Goal: Task Accomplishment & Management: Complete application form

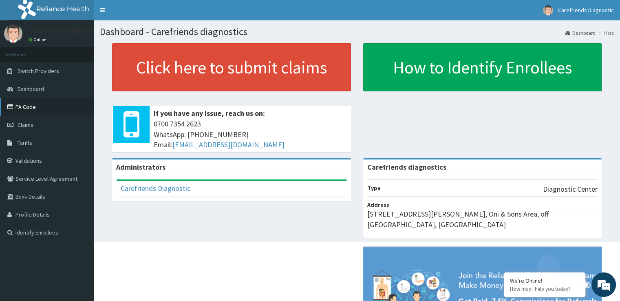
click at [42, 103] on link "PA Code" at bounding box center [47, 107] width 94 height 18
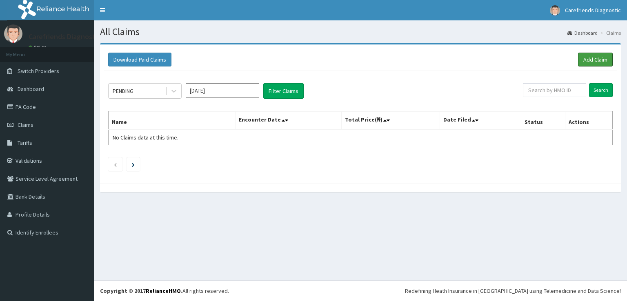
click at [601, 62] on link "Add Claim" at bounding box center [595, 60] width 35 height 14
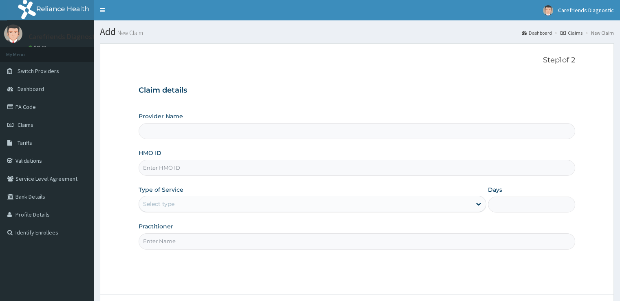
type input "Carefriends diagnostics"
click at [261, 166] on input "HMO ID" at bounding box center [357, 168] width 436 height 16
type input "igs/10013/a"
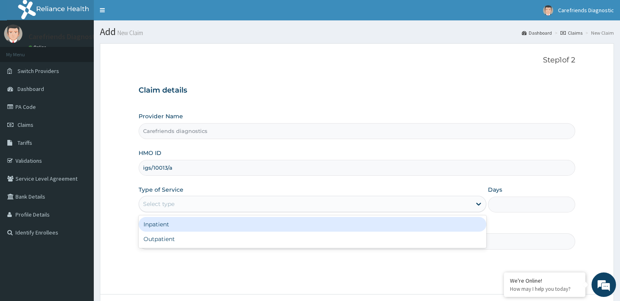
click at [248, 204] on div "Select type" at bounding box center [305, 203] width 332 height 13
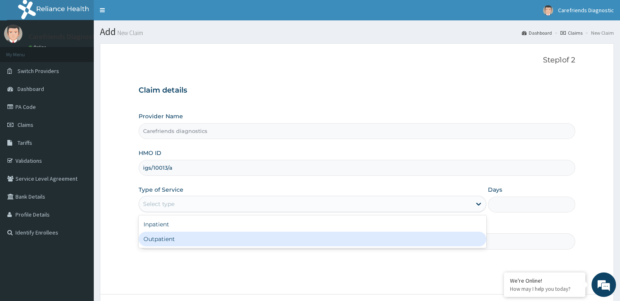
click at [222, 240] on div "Outpatient" at bounding box center [313, 239] width 348 height 15
type input "1"
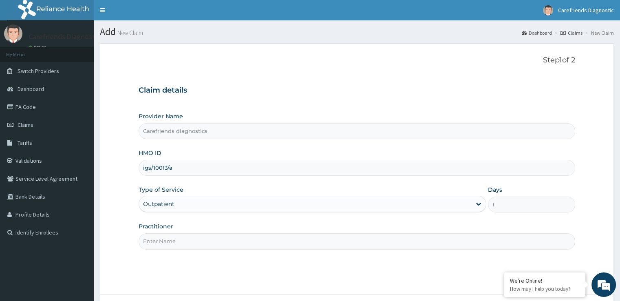
click at [243, 239] on input "Practitioner" at bounding box center [357, 241] width 436 height 16
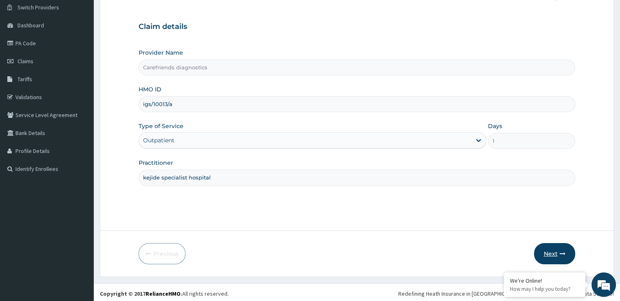
scroll to position [66, 0]
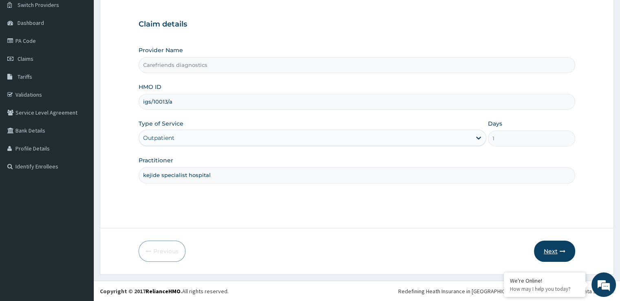
type input "kejide specialist hospital"
click at [563, 253] on icon "button" at bounding box center [563, 251] width 6 height 6
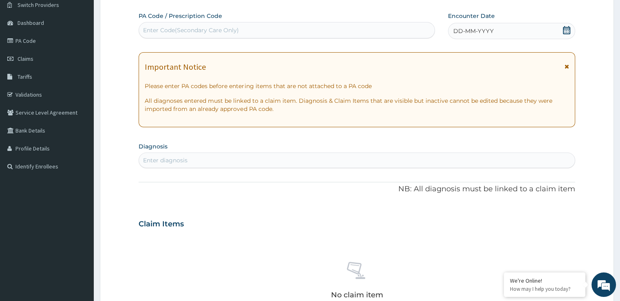
drag, startPoint x: 310, startPoint y: 30, endPoint x: 194, endPoint y: 35, distance: 116.8
click at [194, 35] on div "Enter Code(Secondary Care Only)" at bounding box center [287, 30] width 296 height 13
click at [211, 31] on div "Enter Code(Secondary Care Only)" at bounding box center [191, 30] width 96 height 8
paste input "PA/32B3BF"
type input "PA/32B3BF"
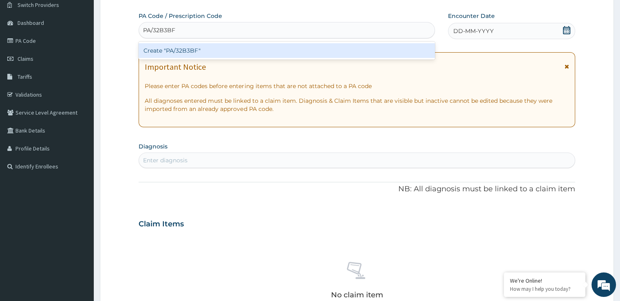
click at [215, 55] on div "Create "PA/32B3BF"" at bounding box center [287, 50] width 297 height 15
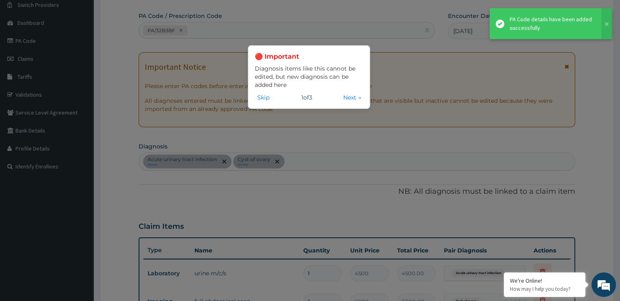
scroll to position [73, 0]
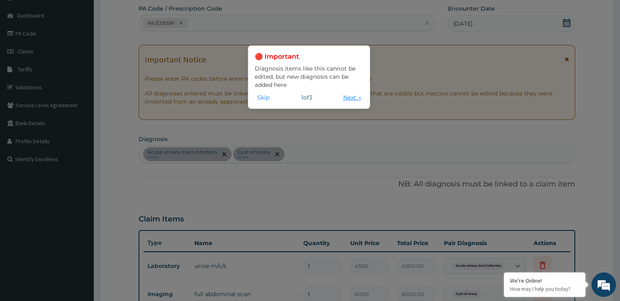
click at [348, 97] on button "Next →" at bounding box center [352, 97] width 23 height 9
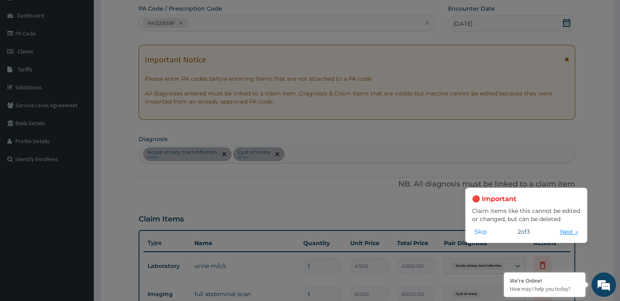
click at [564, 233] on button "Next →" at bounding box center [569, 231] width 23 height 9
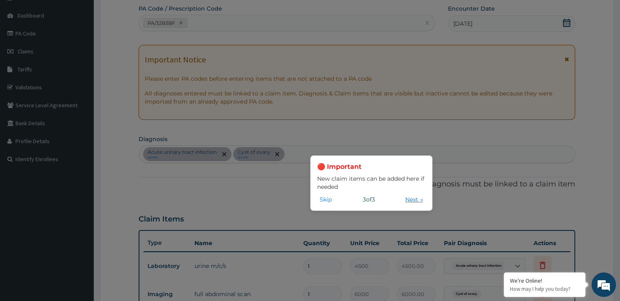
click at [415, 197] on button "Next →" at bounding box center [414, 199] width 23 height 9
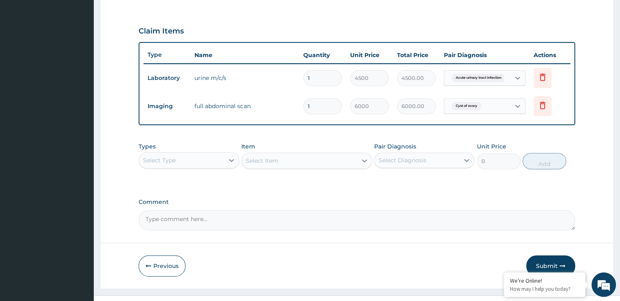
scroll to position [275, 0]
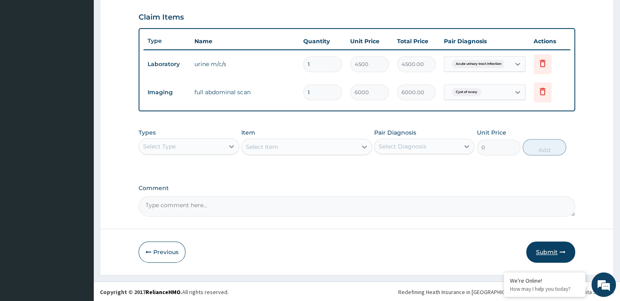
click at [549, 248] on button "Submit" at bounding box center [551, 251] width 49 height 21
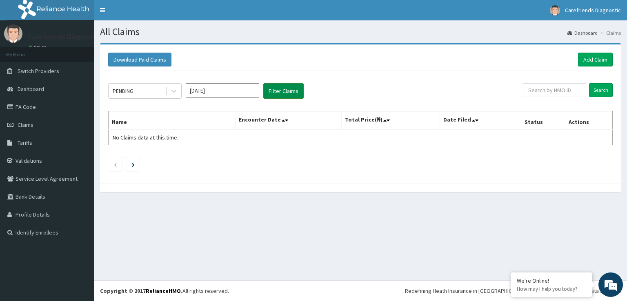
click at [273, 89] on button "Filter Claims" at bounding box center [283, 91] width 40 height 16
click at [279, 91] on button "Filter Claims" at bounding box center [283, 91] width 40 height 16
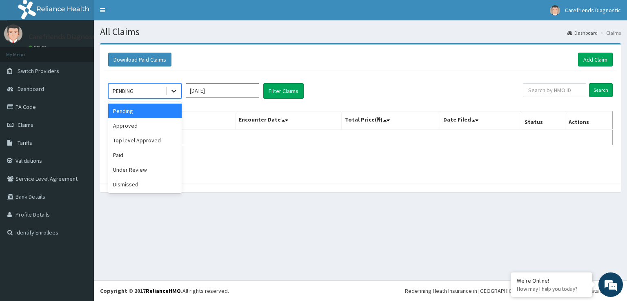
click at [173, 88] on icon at bounding box center [174, 91] width 8 height 8
drag, startPoint x: 139, startPoint y: 170, endPoint x: 221, endPoint y: 130, distance: 91.2
click at [141, 168] on div "Under Review" at bounding box center [144, 169] width 73 height 15
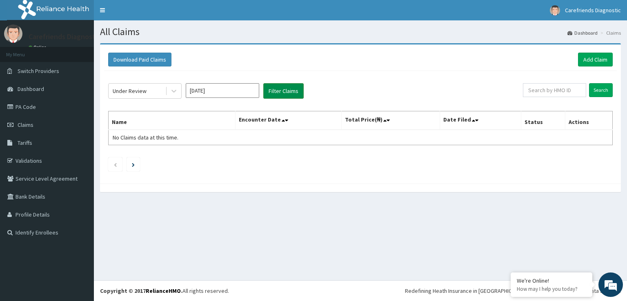
click at [289, 90] on button "Filter Claims" at bounding box center [283, 91] width 40 height 16
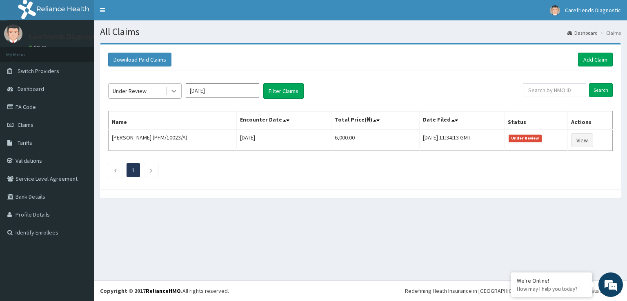
click at [171, 90] on icon at bounding box center [174, 91] width 8 height 8
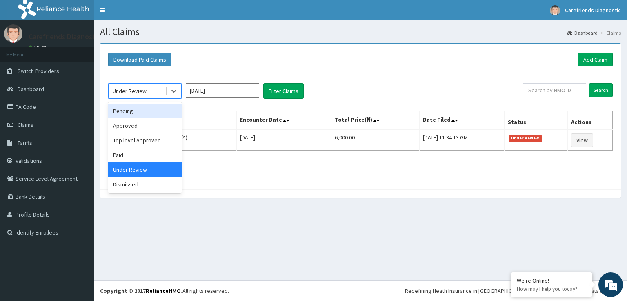
click at [156, 112] on div "Pending" at bounding box center [144, 111] width 73 height 15
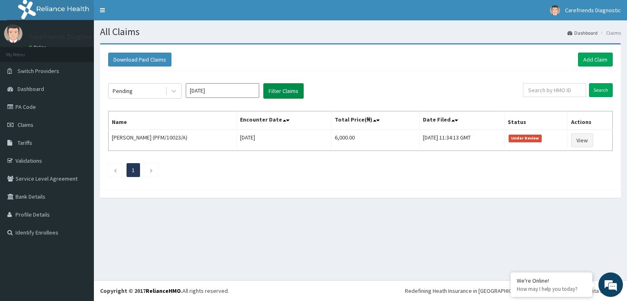
click at [275, 89] on button "Filter Claims" at bounding box center [283, 91] width 40 height 16
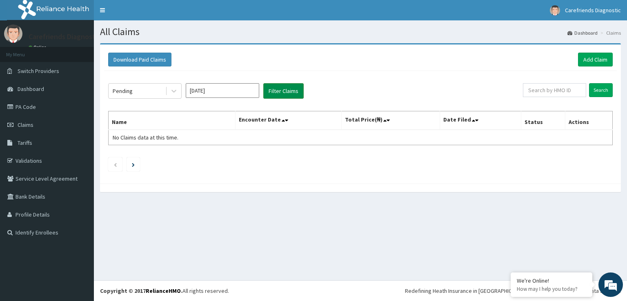
click at [277, 91] on button "Filter Claims" at bounding box center [283, 91] width 40 height 16
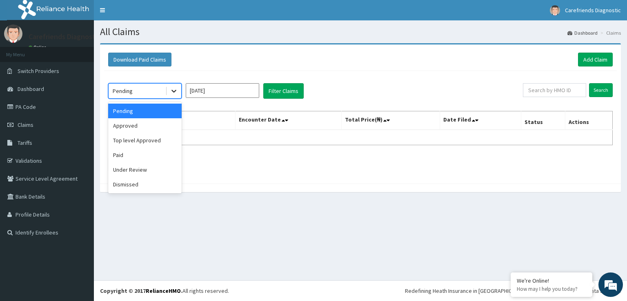
click at [174, 90] on icon at bounding box center [174, 91] width 8 height 8
click at [161, 125] on div "Approved" at bounding box center [144, 125] width 73 height 15
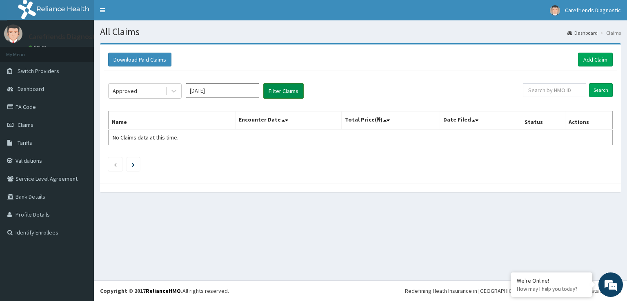
click at [277, 92] on button "Filter Claims" at bounding box center [283, 91] width 40 height 16
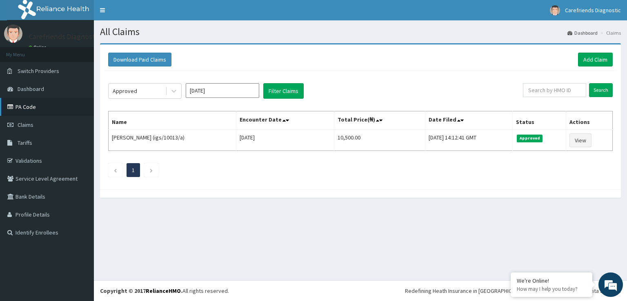
click at [57, 105] on link "PA Code" at bounding box center [47, 107] width 94 height 18
